Goal: Task Accomplishment & Management: Use online tool/utility

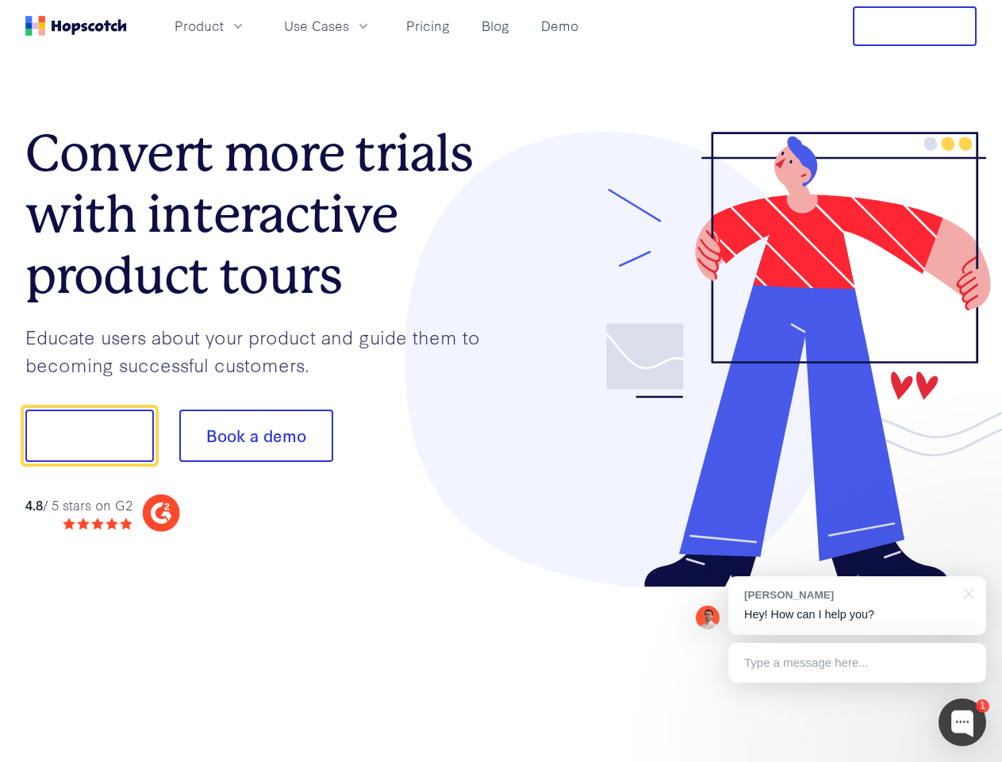
click at [501, 381] on div at bounding box center [739, 360] width 476 height 456
click at [224, 25] on span "Product" at bounding box center [199, 26] width 49 height 20
click at [349, 25] on span "Use Cases" at bounding box center [316, 26] width 65 height 20
click at [915, 26] on button "Free Trial" at bounding box center [915, 26] width 124 height 40
click at [89, 436] on button "Show me!" at bounding box center [89, 435] width 129 height 52
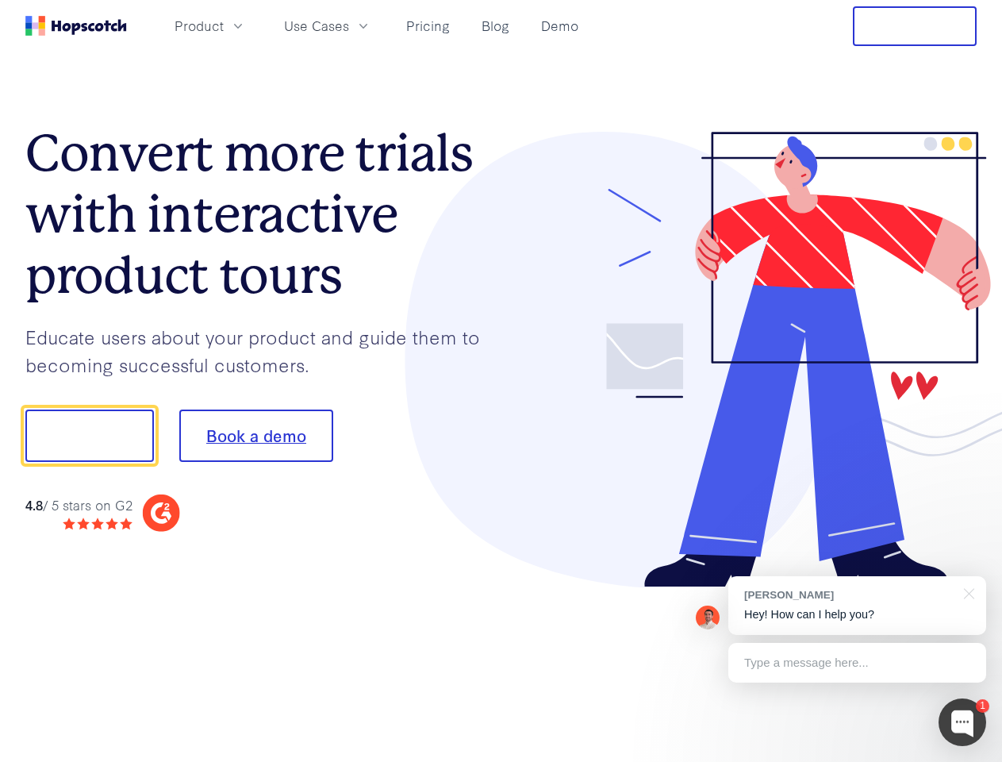
click at [256, 436] on button "Book a demo" at bounding box center [256, 435] width 154 height 52
click at [962, 722] on div at bounding box center [963, 722] width 48 height 48
click at [857, 605] on div "[PERSON_NAME] Hey! How can I help you?" at bounding box center [857, 605] width 258 height 59
click at [966, 592] on div at bounding box center [838, 433] width 298 height 529
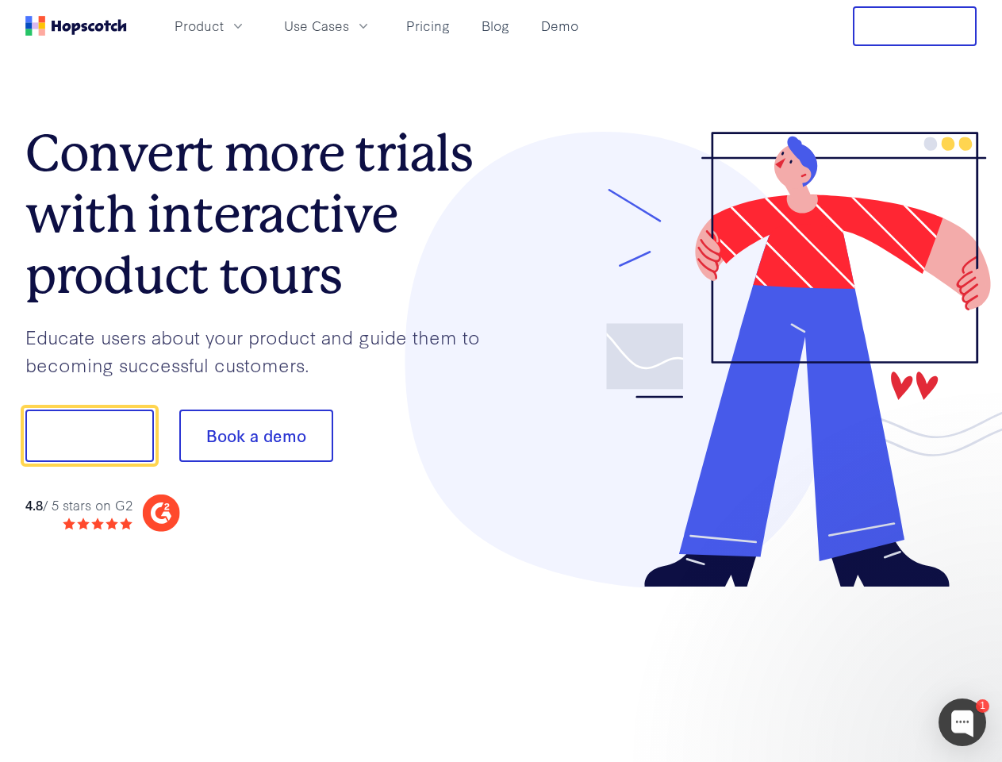
click at [857, 663] on div at bounding box center [838, 540] width 298 height 317
